Goal: Download file/media

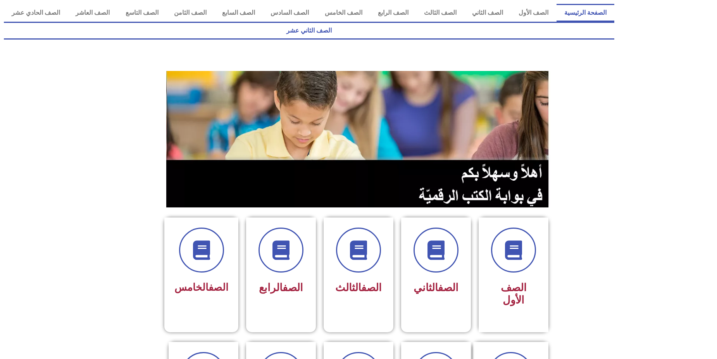
click at [45, 22] on link "الصف الثاني عشر" at bounding box center [309, 31] width 610 height 18
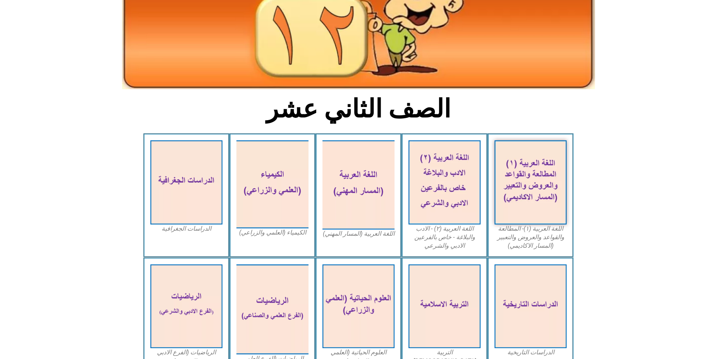
scroll to position [116, 0]
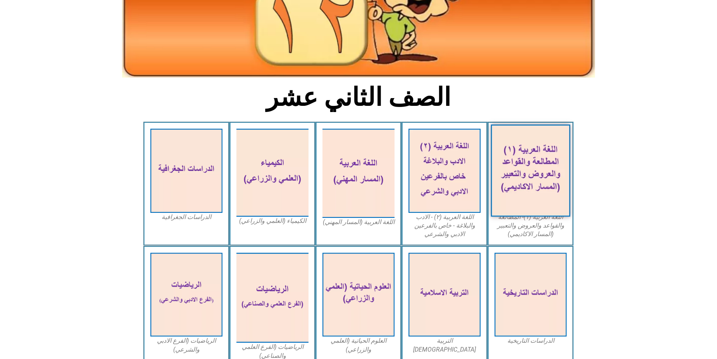
click at [556, 146] on img at bounding box center [530, 170] width 79 height 92
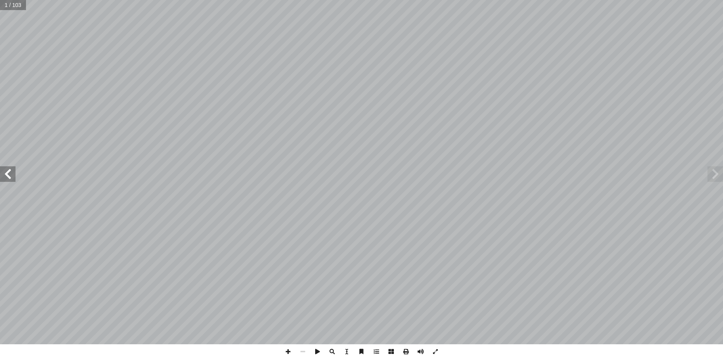
click at [11, 176] on span at bounding box center [8, 174] width 16 height 16
click at [405, 352] on span at bounding box center [405, 351] width 15 height 15
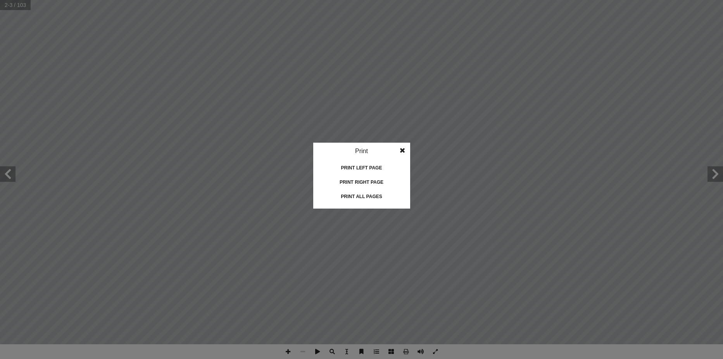
click at [351, 201] on div "Print all pages" at bounding box center [362, 196] width 78 height 12
